Goal: Check status: Check status

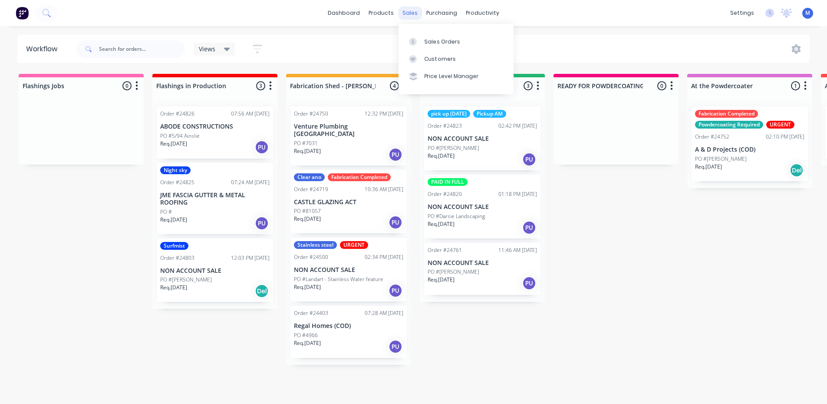
click at [410, 14] on div "sales" at bounding box center [410, 13] width 24 height 13
click at [434, 38] on div "Sales Orders" at bounding box center [443, 42] width 36 height 8
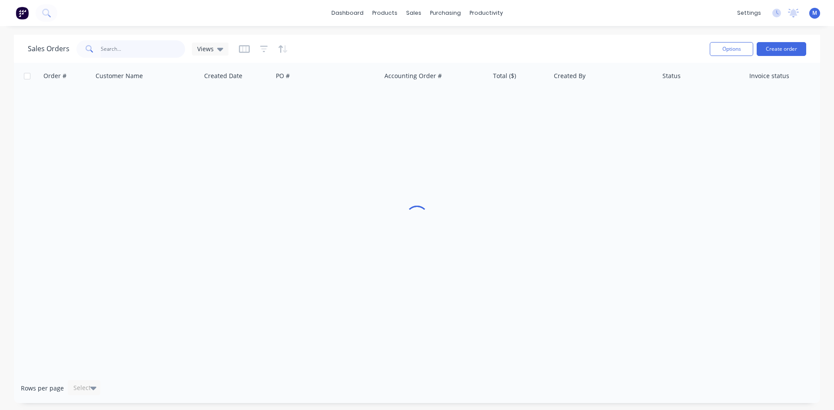
click at [117, 53] on input "text" at bounding box center [143, 48] width 85 height 17
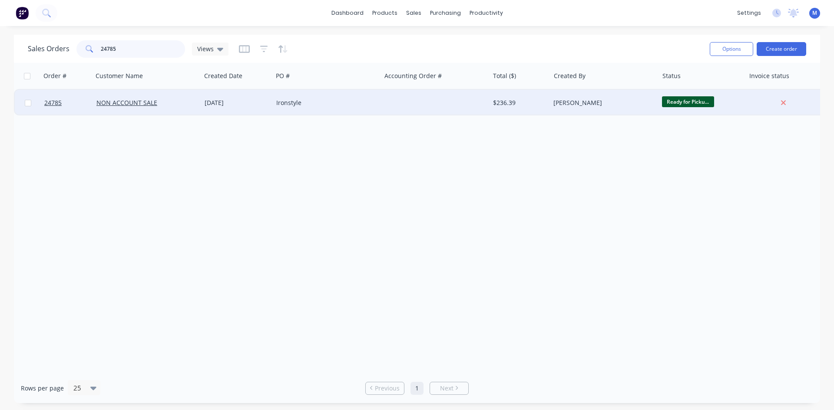
type input "24785"
click at [344, 99] on div "Ironstyle" at bounding box center [324, 103] width 96 height 9
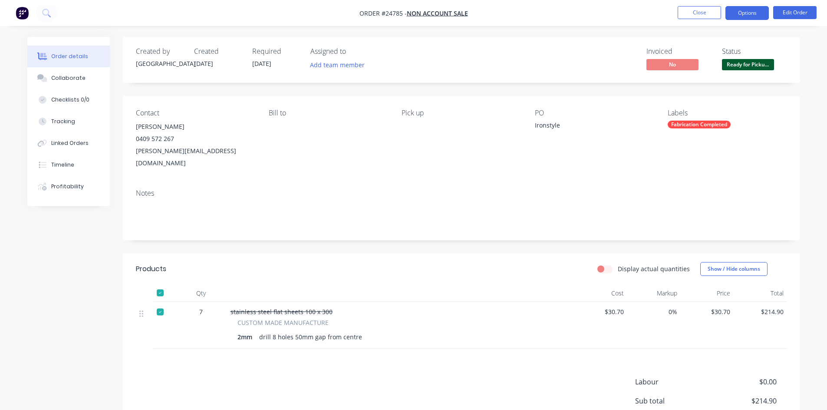
click at [736, 13] on button "Options" at bounding box center [747, 13] width 43 height 14
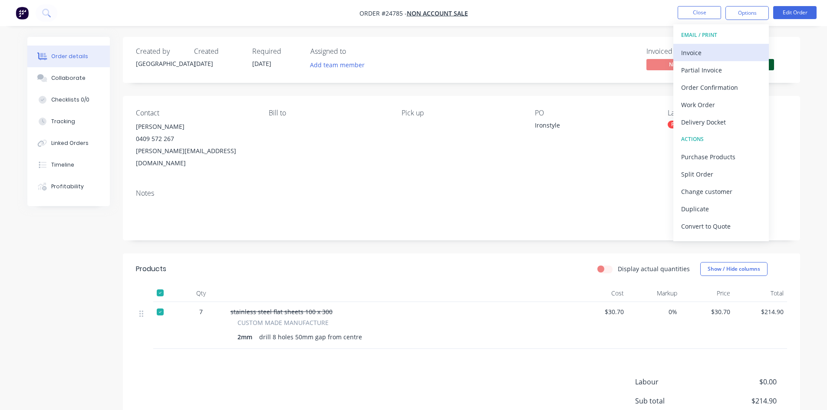
click at [722, 51] on div "Invoice" at bounding box center [721, 52] width 80 height 13
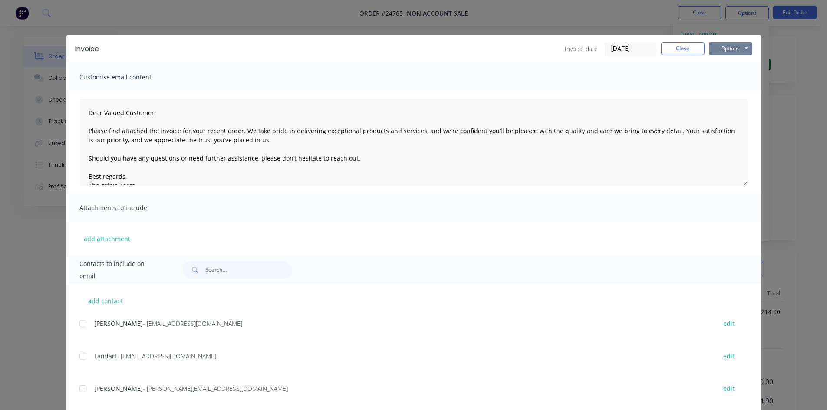
click at [729, 50] on button "Options" at bounding box center [730, 48] width 43 height 13
click at [729, 77] on button "Print" at bounding box center [737, 78] width 56 height 14
click at [688, 48] on button "Close" at bounding box center [682, 48] width 43 height 13
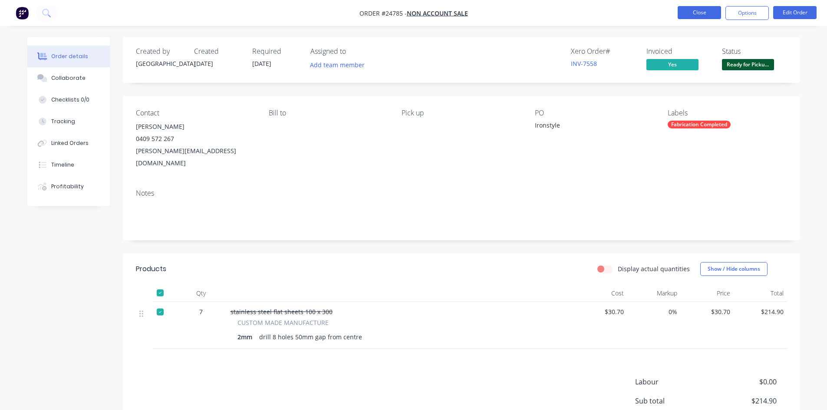
click at [703, 14] on button "Close" at bounding box center [699, 12] width 43 height 13
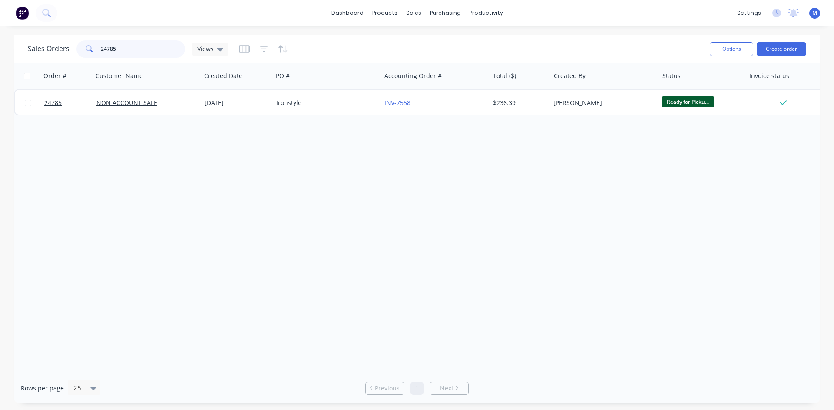
drag, startPoint x: 93, startPoint y: 47, endPoint x: 21, endPoint y: 53, distance: 72.7
click at [22, 53] on div "Sales Orders 24785 Views Options Create order" at bounding box center [417, 49] width 806 height 28
